Goal: Task Accomplishment & Management: Manage account settings

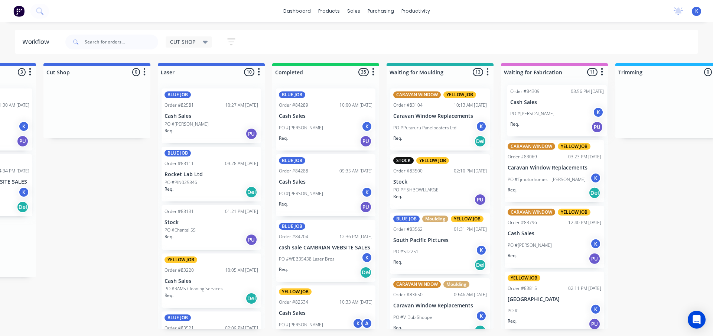
scroll to position [0, 204]
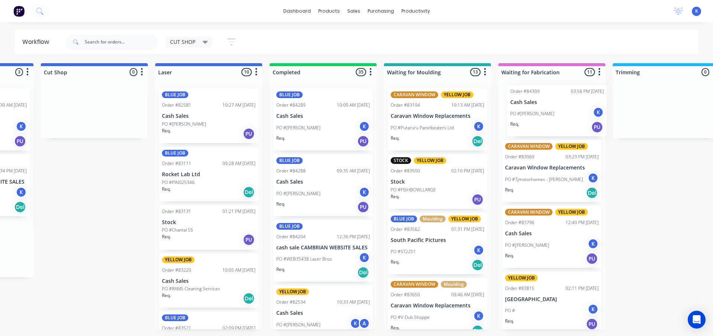
drag, startPoint x: 147, startPoint y: 249, endPoint x: 525, endPoint y: 117, distance: 400.5
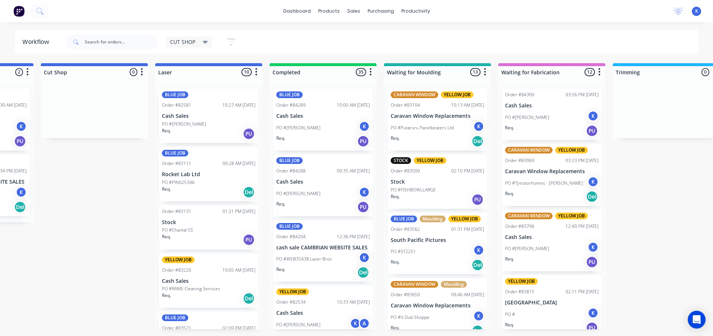
drag, startPoint x: 107, startPoint y: 335, endPoint x: 11, endPoint y: 356, distance: 98.7
click at [11, 291] on html "dashboard products sales purchasing productivity dashboard products Product Cat…" at bounding box center [152, 145] width 713 height 291
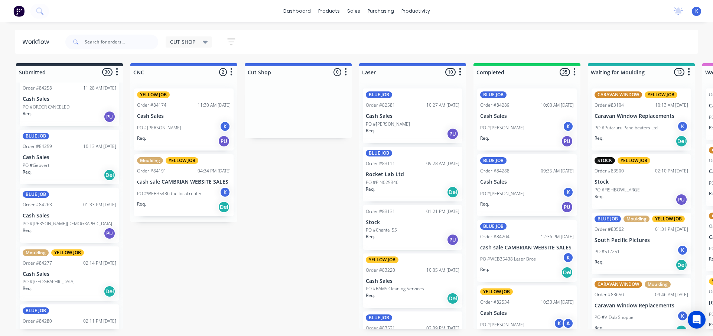
scroll to position [550, 0]
click at [190, 38] on span "CUT SHOP" at bounding box center [182, 42] width 25 height 8
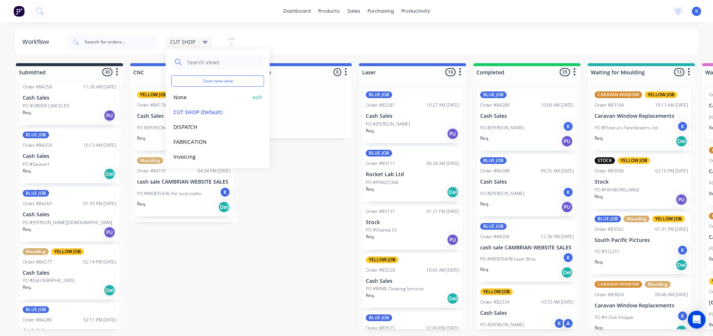
click at [189, 97] on button "None" at bounding box center [210, 97] width 79 height 9
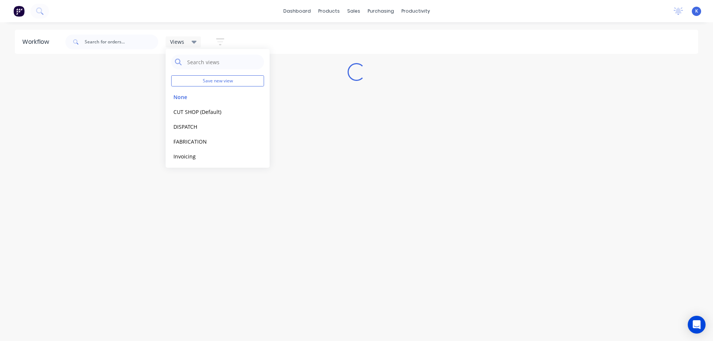
click at [317, 133] on div "Workflow Views Save new view None edit CUT SHOP (Default) edit DISPATCH edit FA…" at bounding box center [356, 178] width 713 height 297
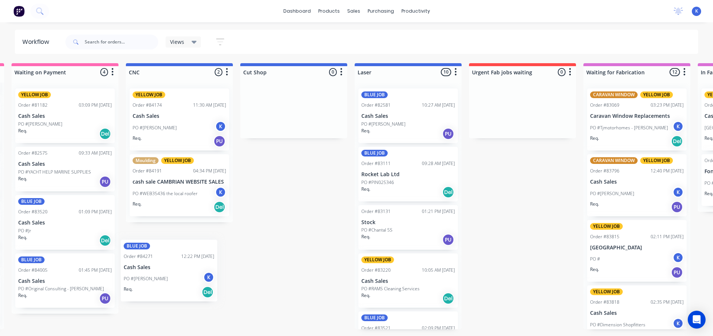
scroll to position [0, 232]
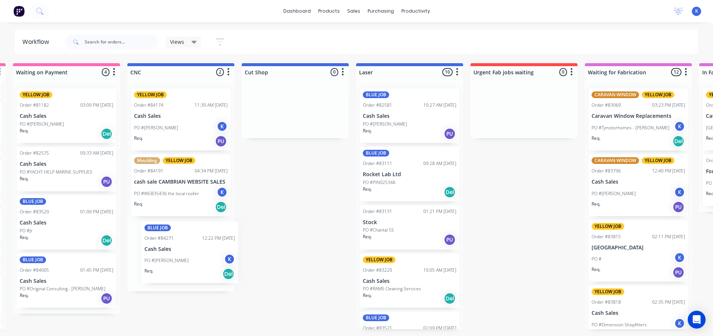
drag, startPoint x: 449, startPoint y: 244, endPoint x: 172, endPoint y: 254, distance: 277.4
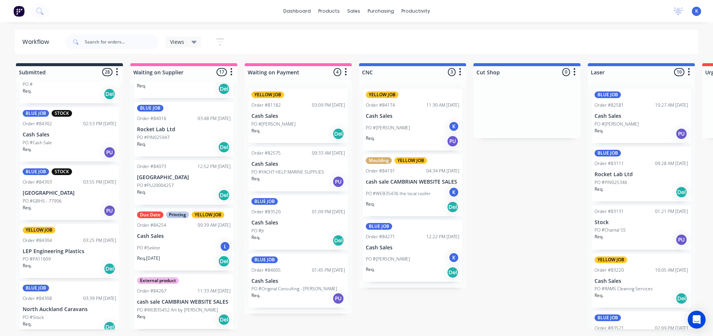
scroll to position [1375, 0]
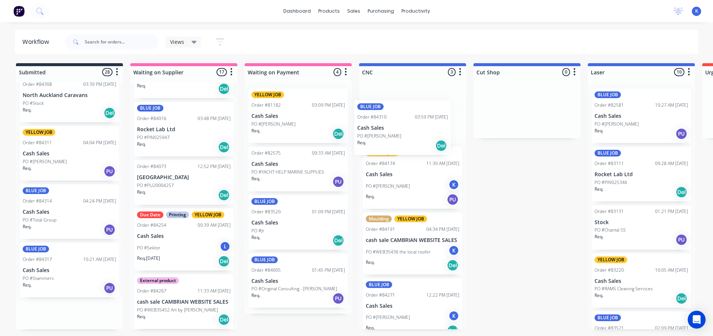
drag, startPoint x: 36, startPoint y: 156, endPoint x: 376, endPoint y: 133, distance: 340.4
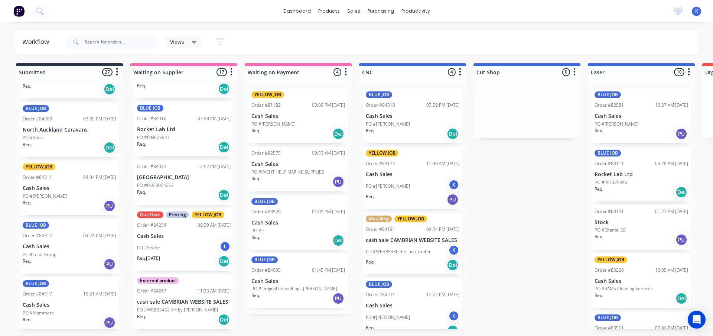
click at [395, 119] on div "BLUE JOB Order #84310 03:59 PM [DATE] Cash Sales PO #[PERSON_NAME] Req. Del" at bounding box center [413, 115] width 100 height 55
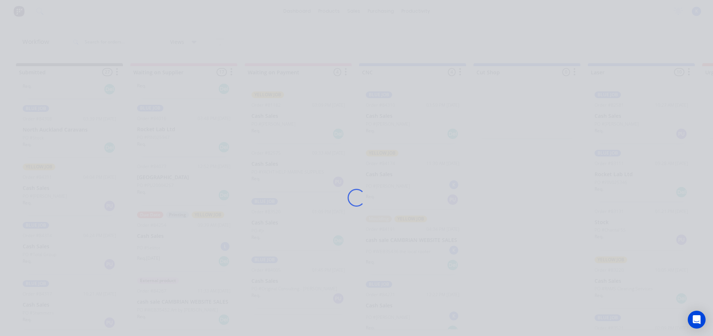
scroll to position [1336, 0]
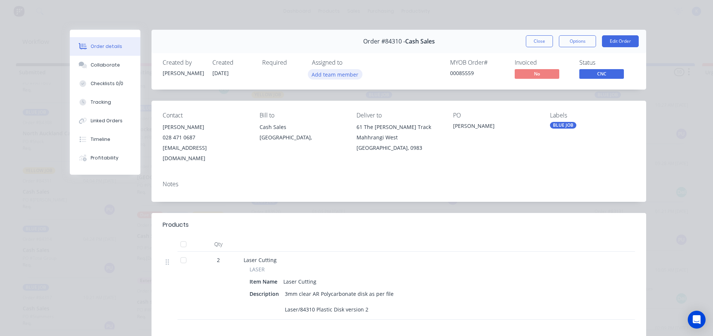
click at [323, 77] on button "Add team member" at bounding box center [335, 74] width 55 height 10
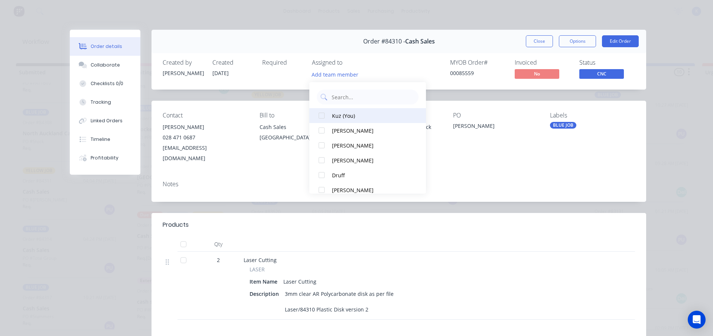
drag, startPoint x: 320, startPoint y: 112, endPoint x: 523, endPoint y: 47, distance: 213.3
click at [321, 111] on div at bounding box center [321, 115] width 15 height 15
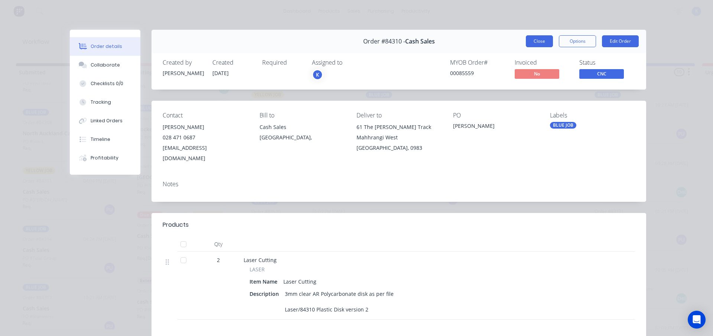
click at [538, 43] on button "Close" at bounding box center [539, 41] width 27 height 12
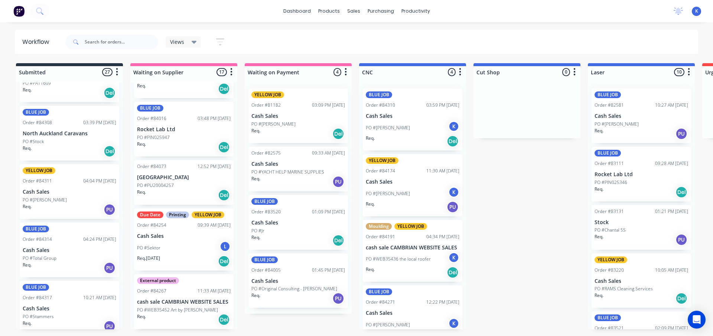
click at [185, 36] on div "Views" at bounding box center [184, 41] width 36 height 11
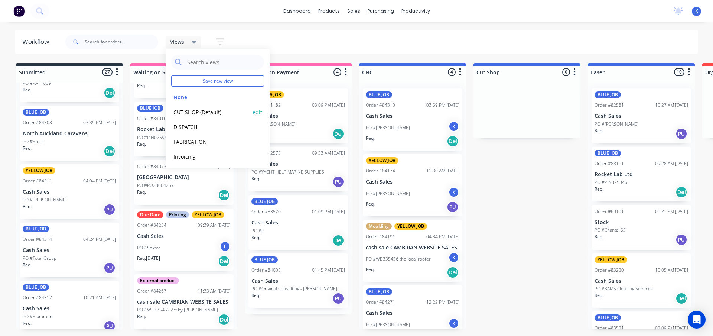
click at [203, 108] on button "CUT SHOP (Default)" at bounding box center [210, 112] width 79 height 9
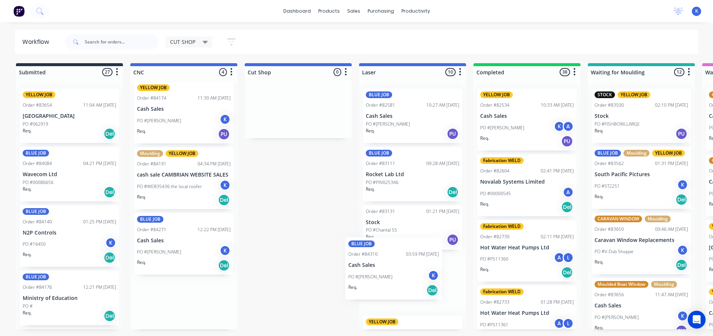
scroll to position [1, 0]
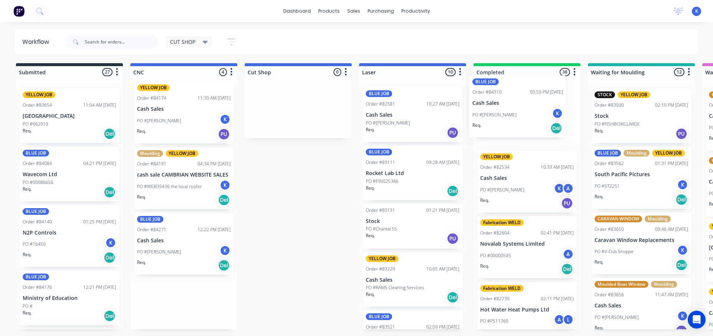
drag, startPoint x: 159, startPoint y: 316, endPoint x: 506, endPoint y: 107, distance: 404.4
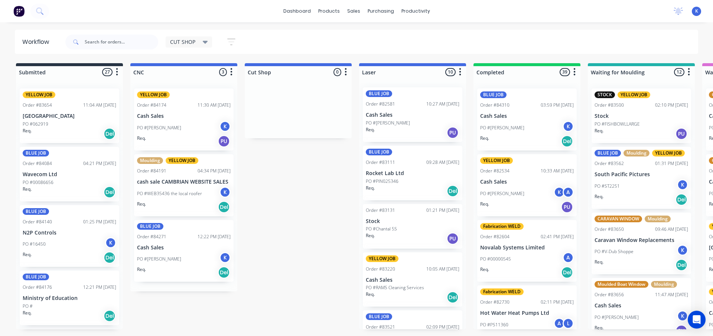
scroll to position [0, 0]
drag, startPoint x: 511, startPoint y: 46, endPoint x: 507, endPoint y: 356, distance: 309.5
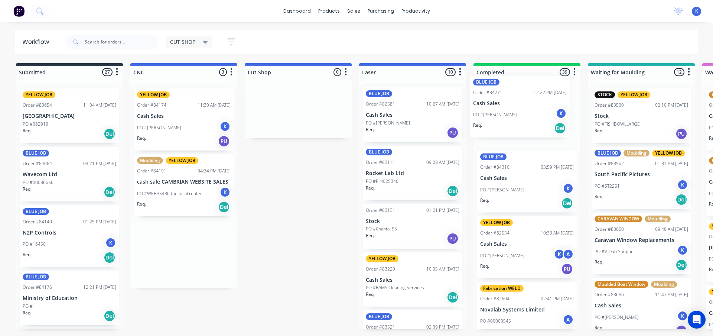
drag, startPoint x: 507, startPoint y: 356, endPoint x: 490, endPoint y: 111, distance: 245.4
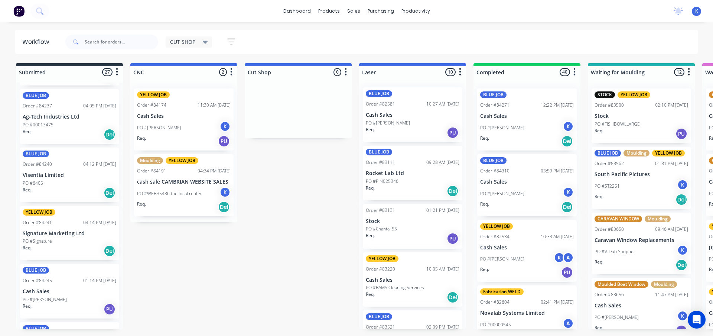
scroll to position [409, 0]
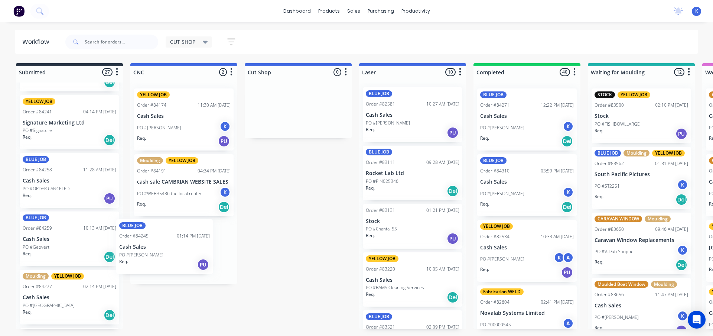
drag, startPoint x: 38, startPoint y: 176, endPoint x: 141, endPoint y: 246, distance: 124.5
click at [161, 248] on p "Cash Sales" at bounding box center [184, 247] width 94 height 6
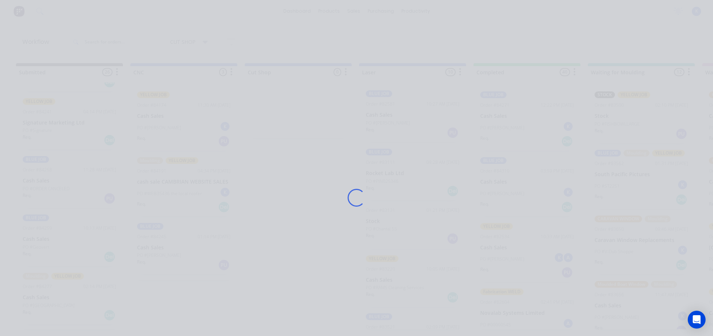
click at [161, 248] on div "Loading..." at bounding box center [356, 198] width 594 height 336
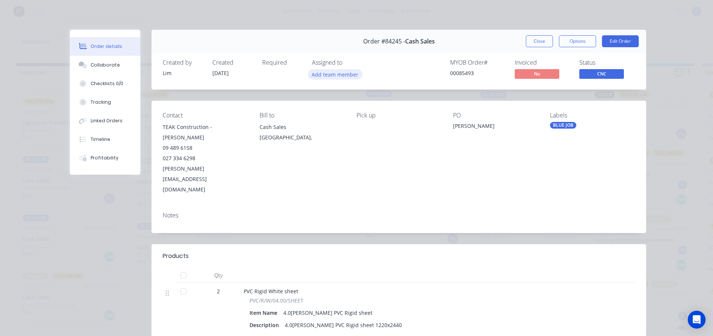
click at [337, 74] on button "Add team member" at bounding box center [335, 74] width 55 height 10
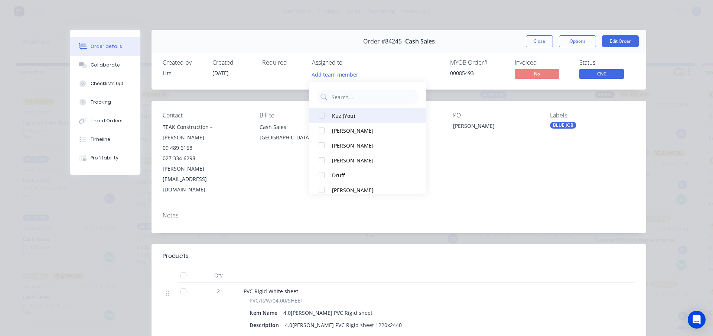
click at [323, 114] on div at bounding box center [321, 115] width 15 height 15
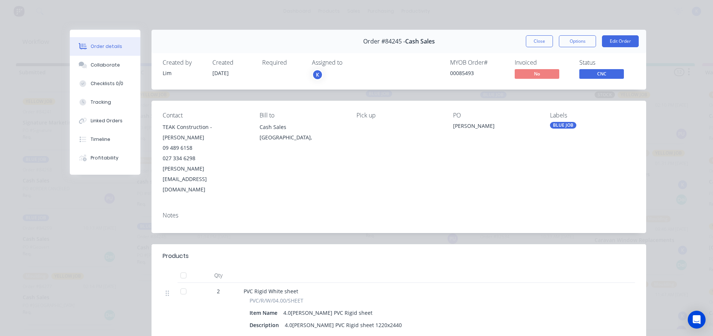
click at [537, 41] on button "Close" at bounding box center [539, 41] width 27 height 12
